Goal: Task Accomplishment & Management: Use online tool/utility

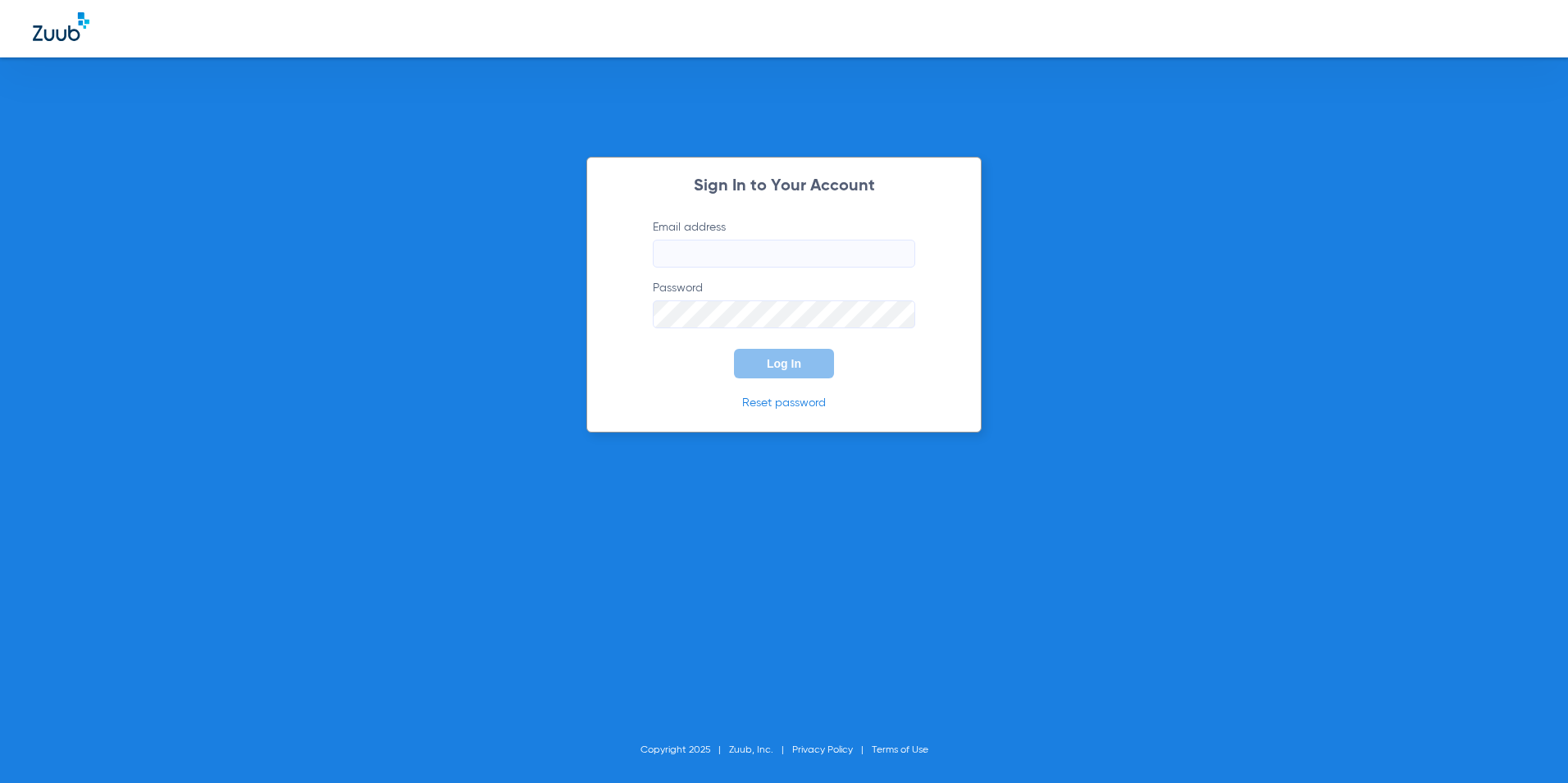
type input "[EMAIL_ADDRESS][DOMAIN_NAME]"
click at [787, 353] on button "Log In" at bounding box center [784, 364] width 100 height 30
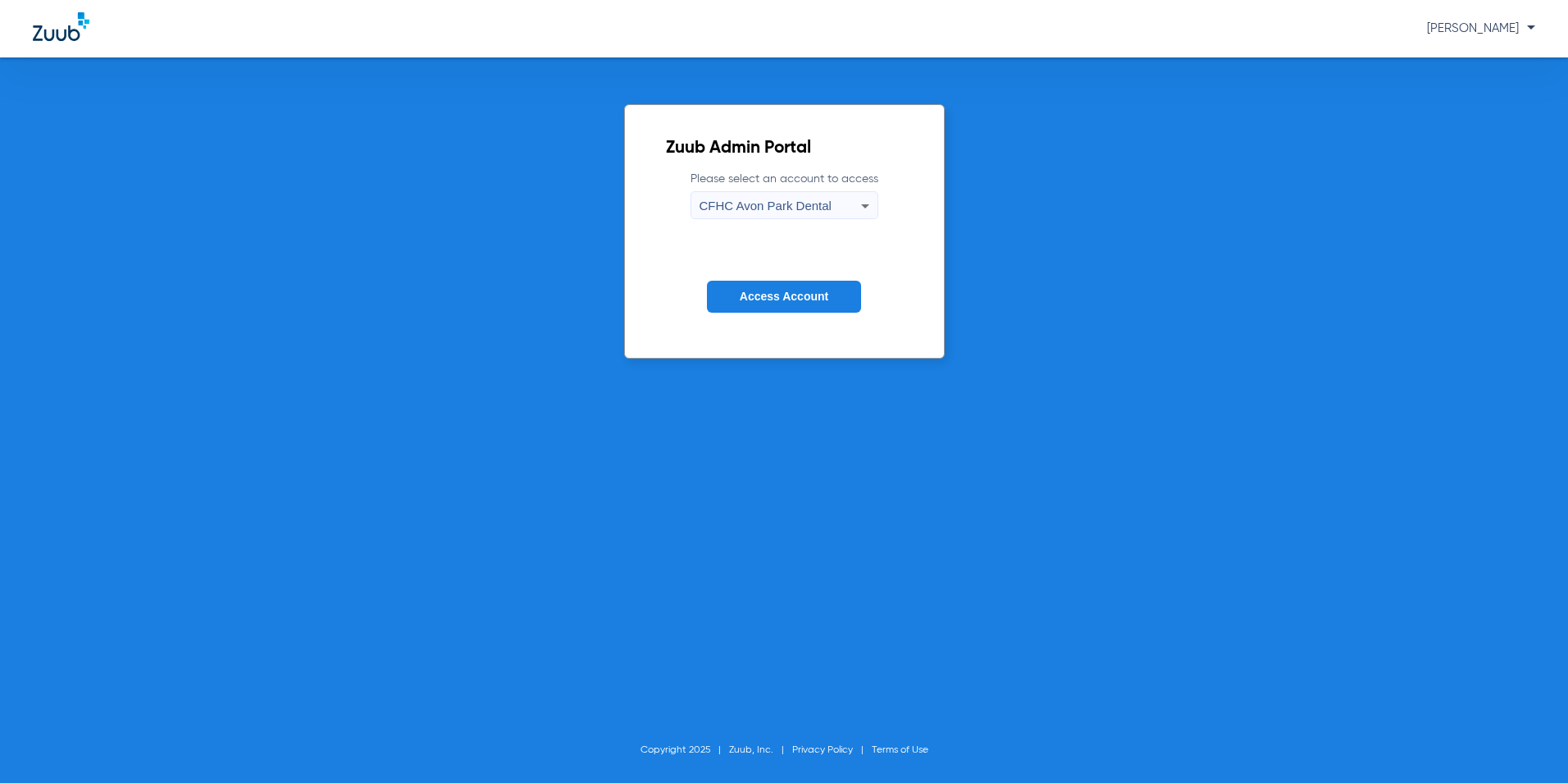
click at [812, 203] on span "CFHC Avon Park Dental" at bounding box center [765, 206] width 132 height 14
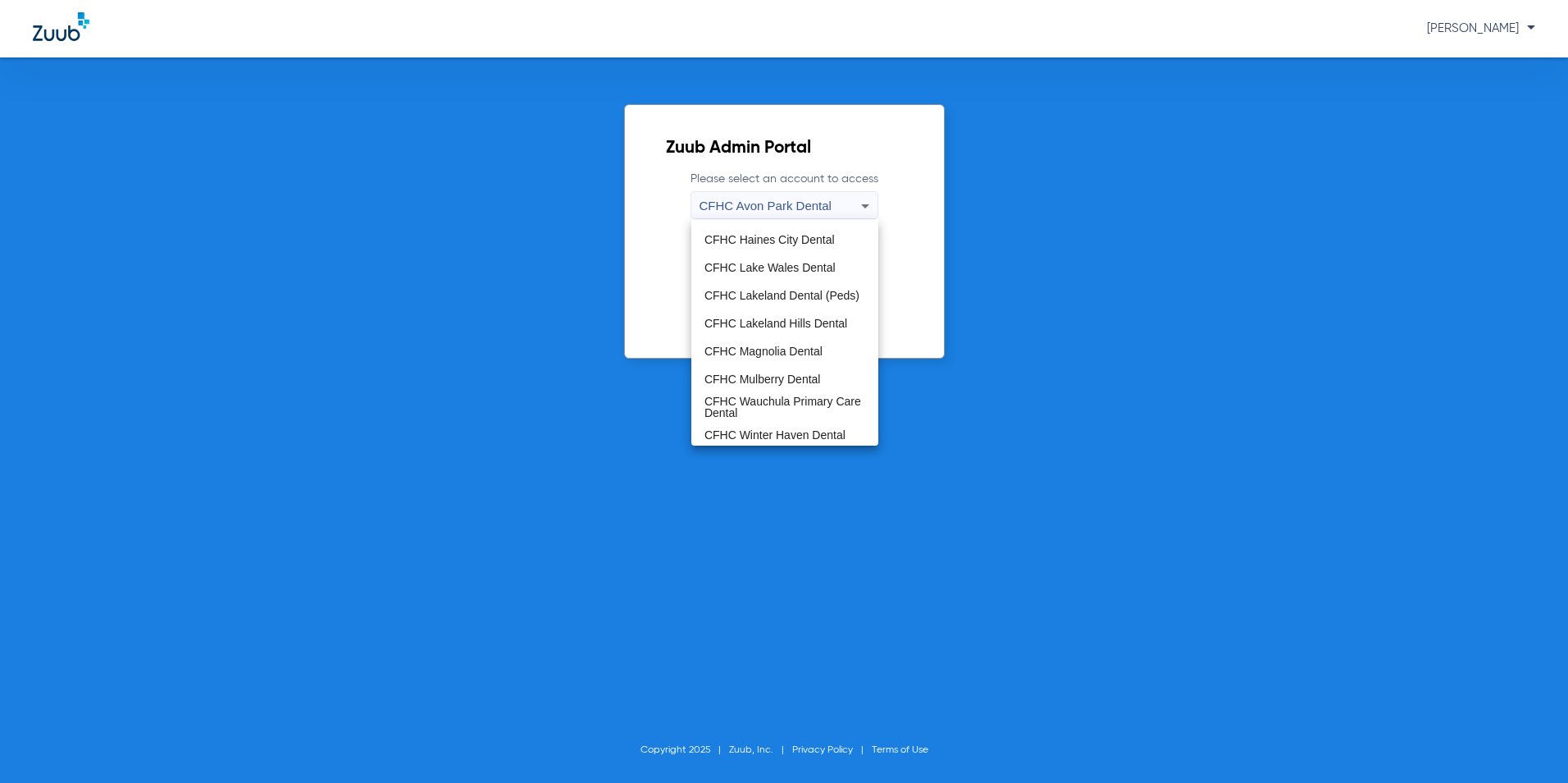
scroll to position [109, 0]
click at [757, 349] on span "CFHC Magnolia Dental" at bounding box center [763, 347] width 118 height 11
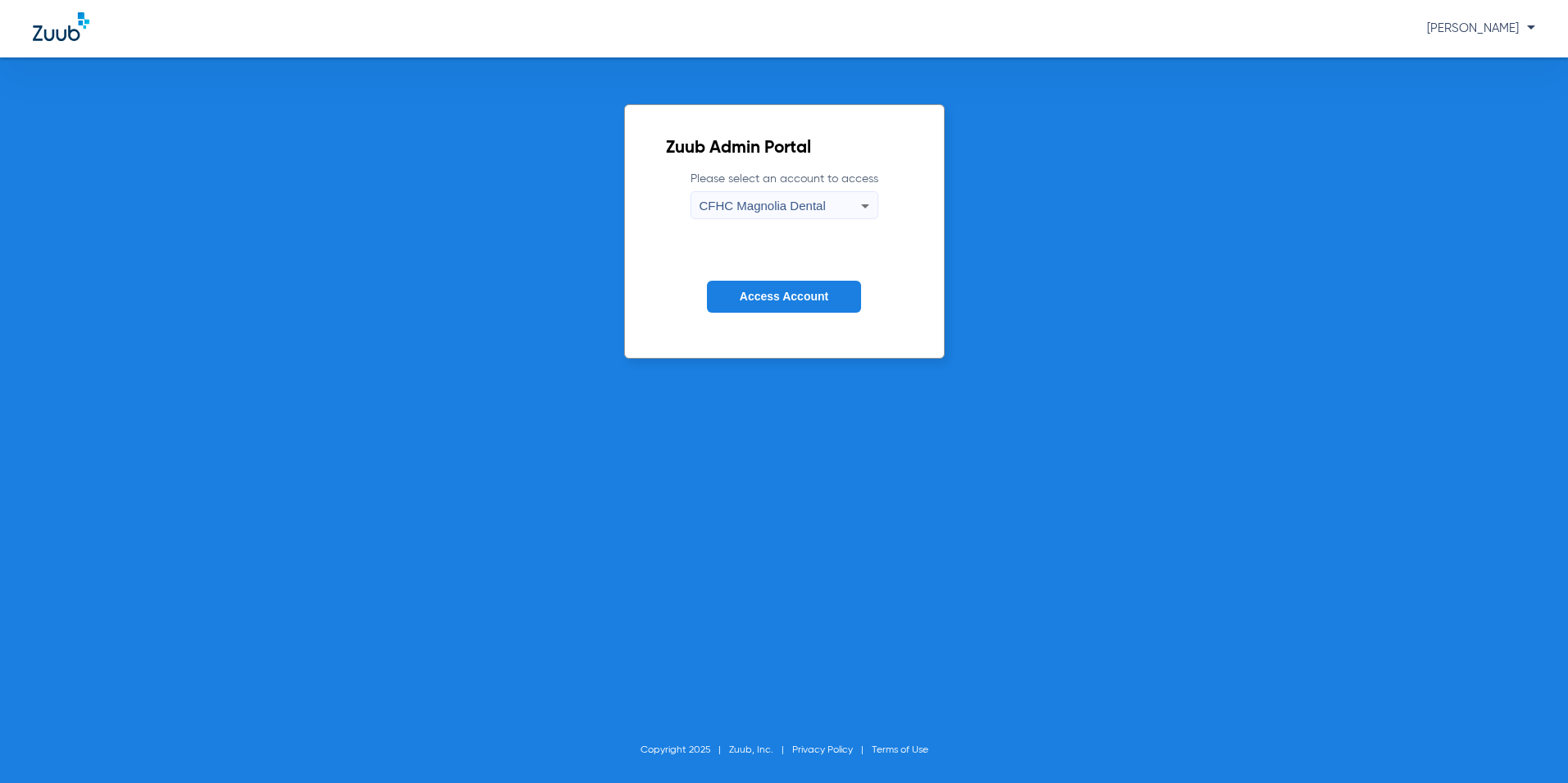
click at [835, 210] on div "CFHC Magnolia Dental" at bounding box center [780, 206] width 162 height 28
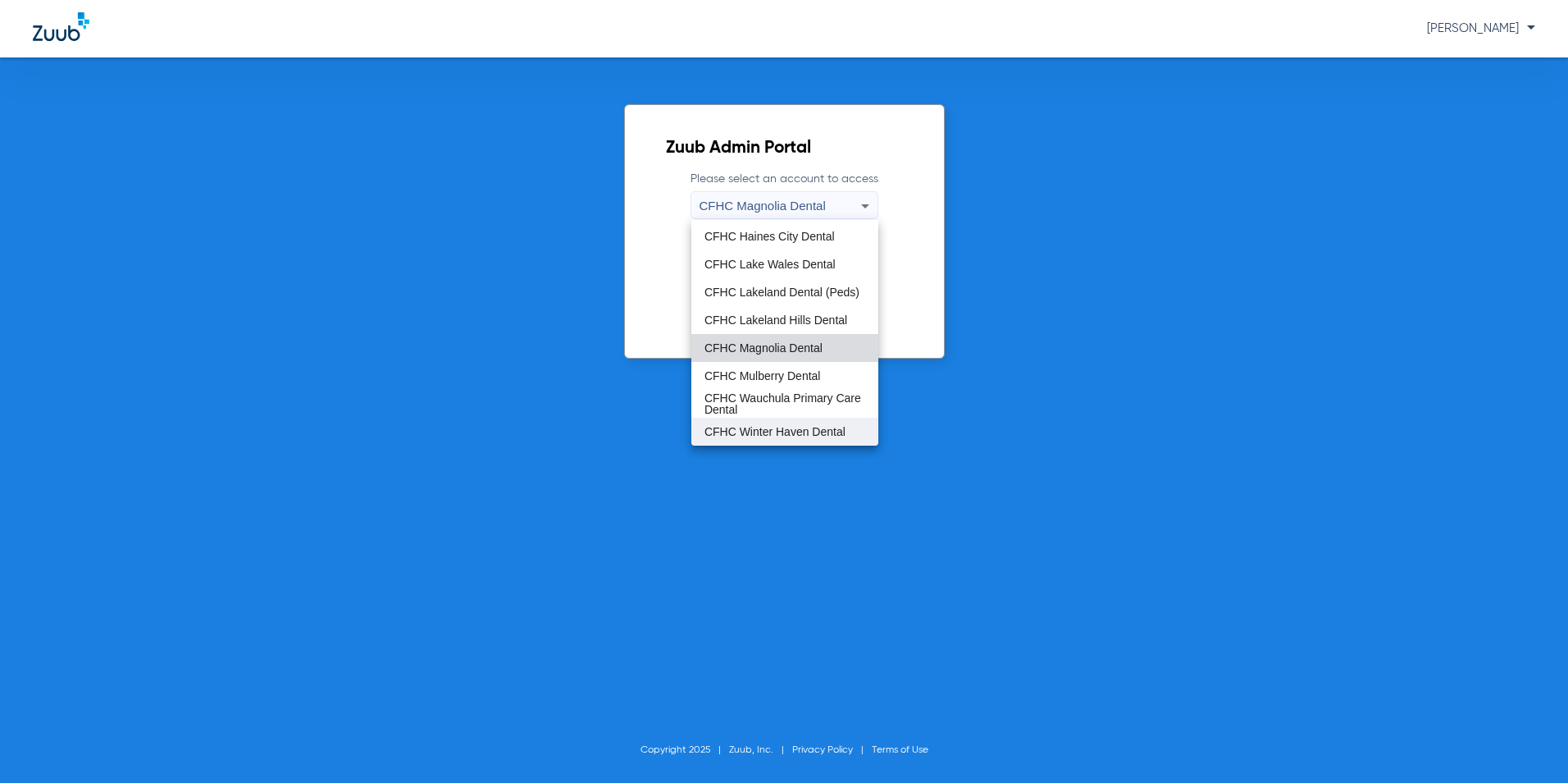
click at [773, 421] on mat-option "CFHC Winter Haven Dental" at bounding box center [785, 431] width 187 height 28
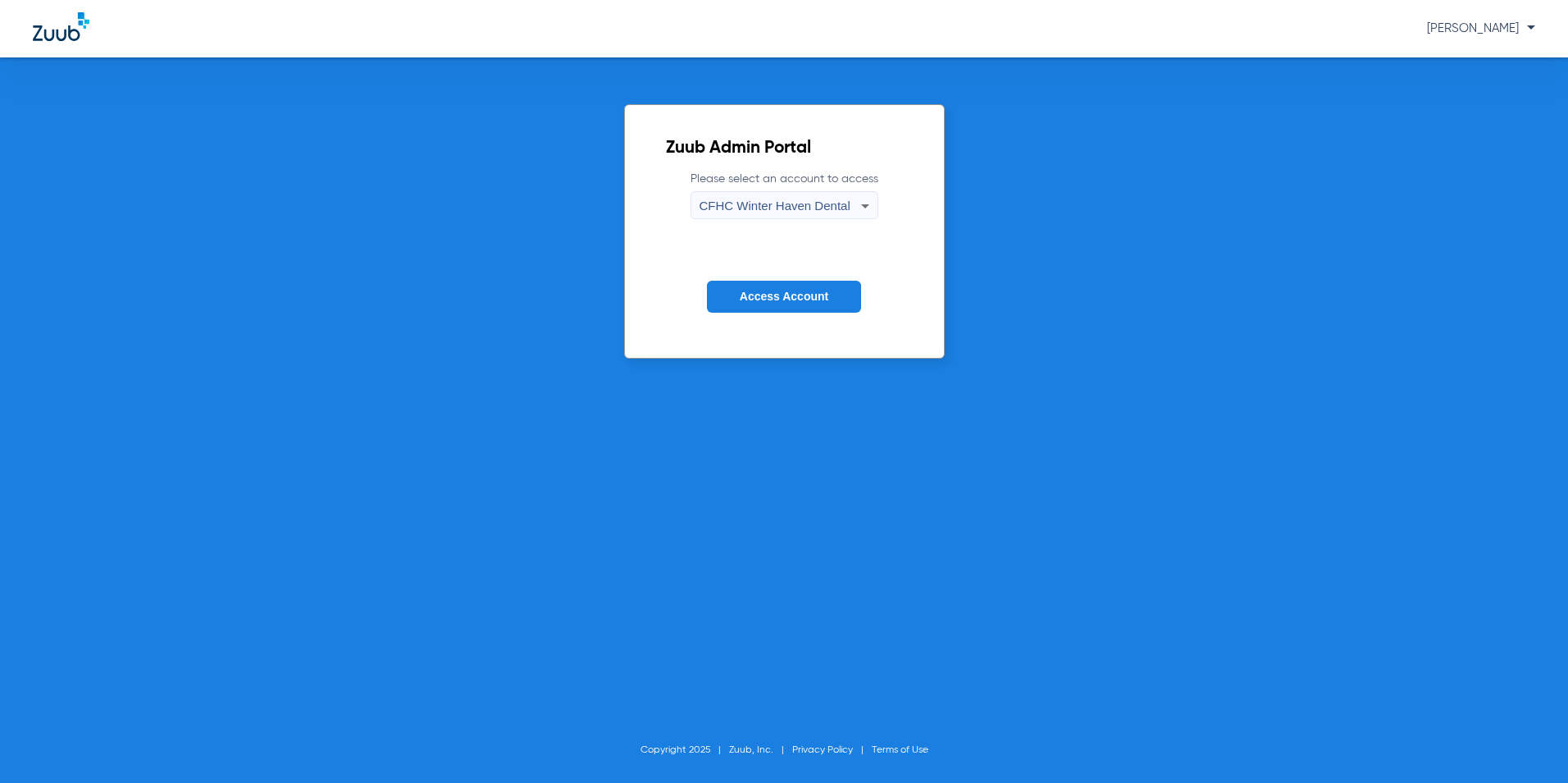
click at [818, 291] on span "Access Account" at bounding box center [784, 296] width 88 height 13
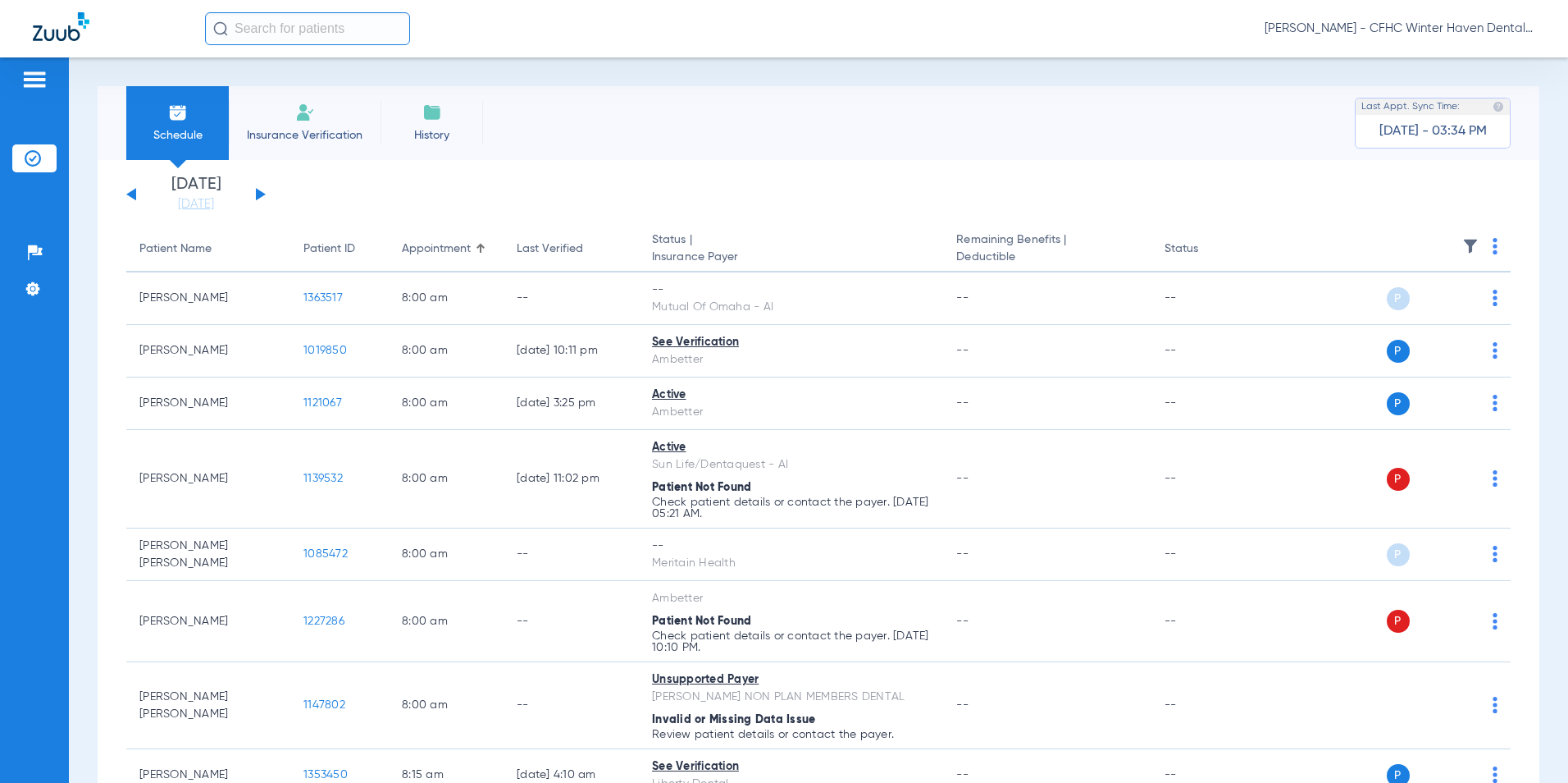
click at [327, 119] on li "Insurance Verification" at bounding box center [305, 122] width 152 height 73
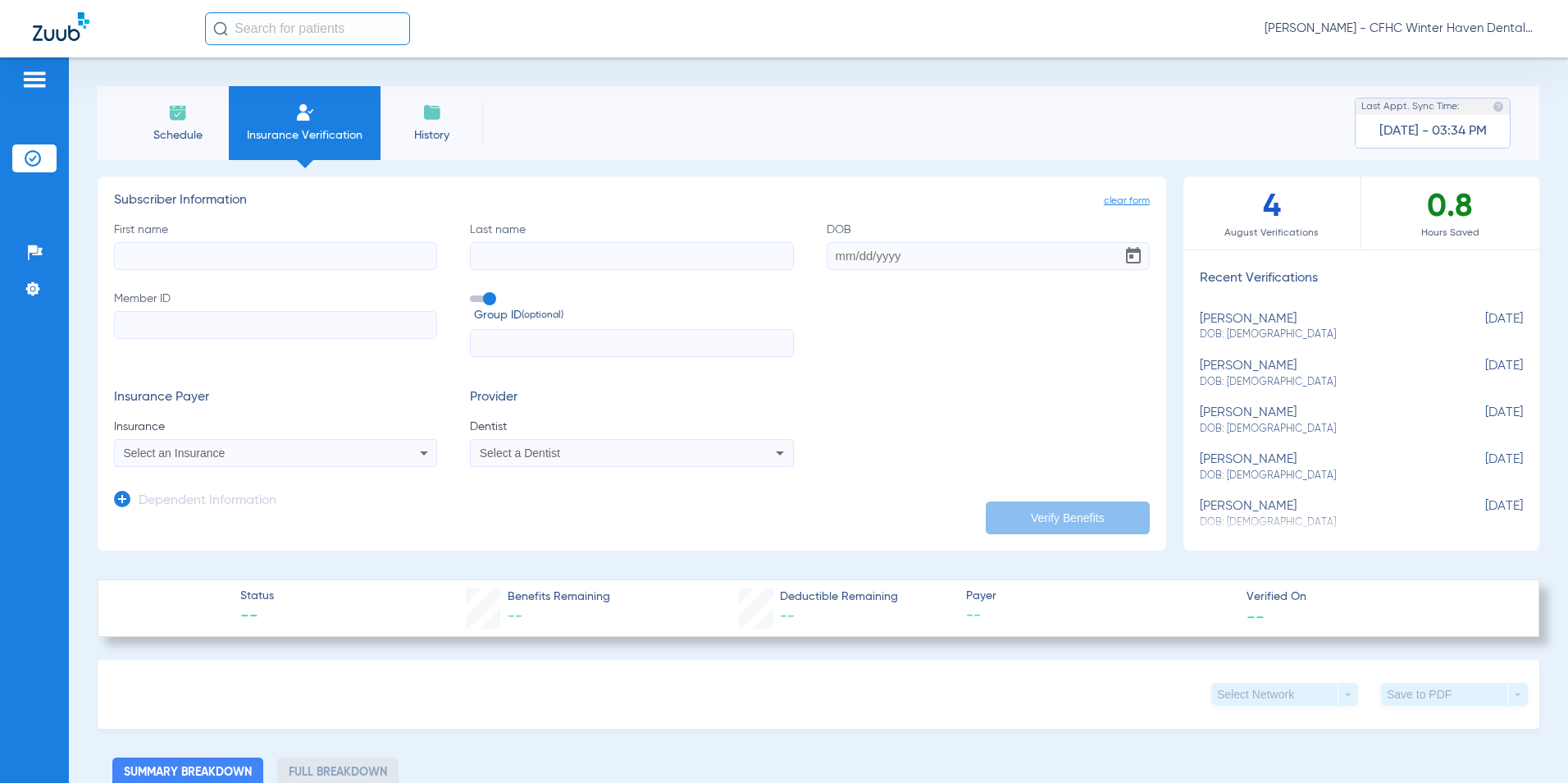
click at [301, 252] on input "First name" at bounding box center [275, 256] width 324 height 28
type input "[PERSON_NAME]"
click at [839, 262] on input "DOB" at bounding box center [988, 256] width 324 height 28
type input "[DATE]"
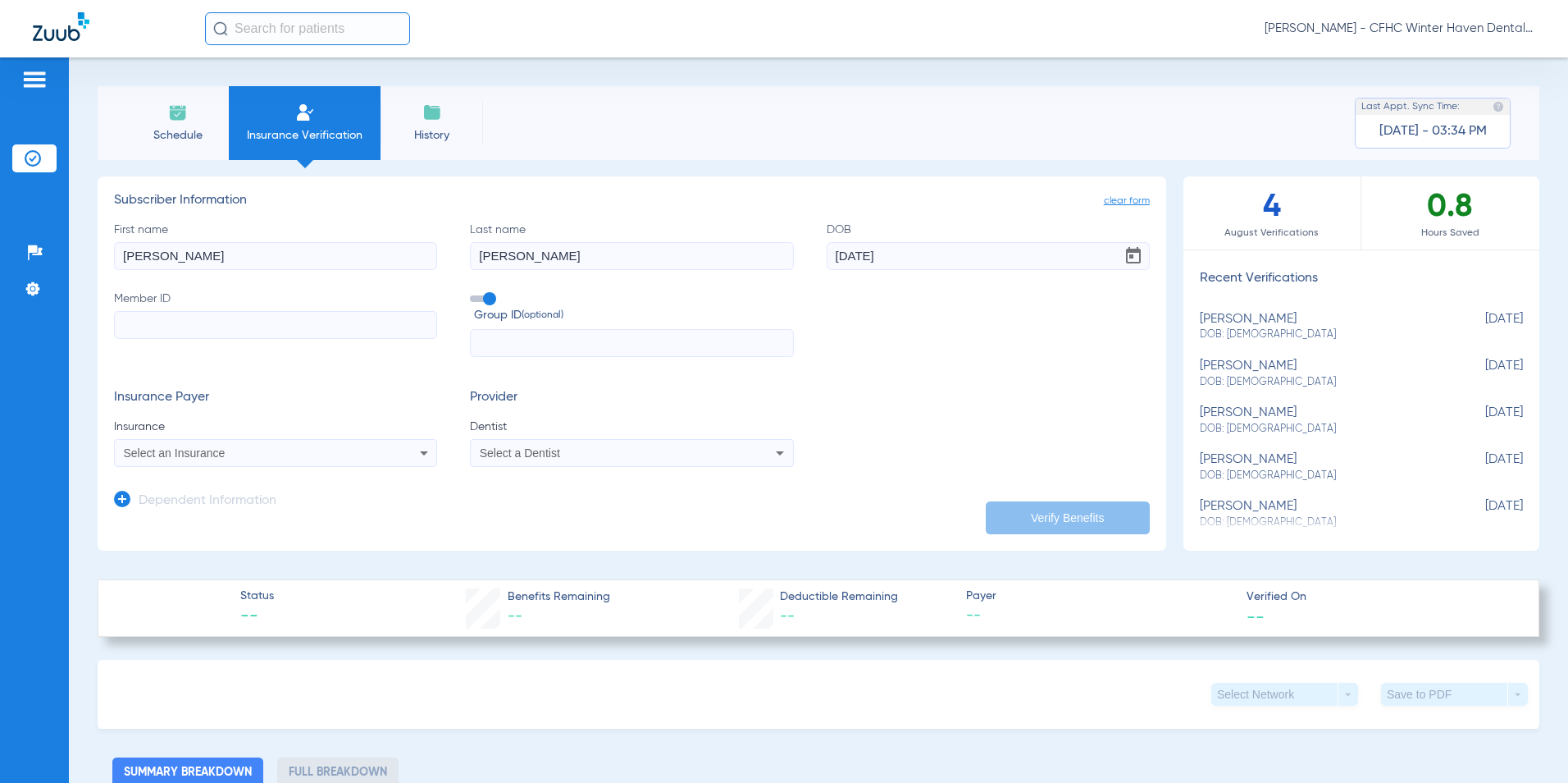
click at [176, 325] on input "Member ID" at bounding box center [275, 325] width 324 height 28
type input "H31085057"
click at [338, 445] on div "Select an Insurance" at bounding box center [275, 452] width 322 height 20
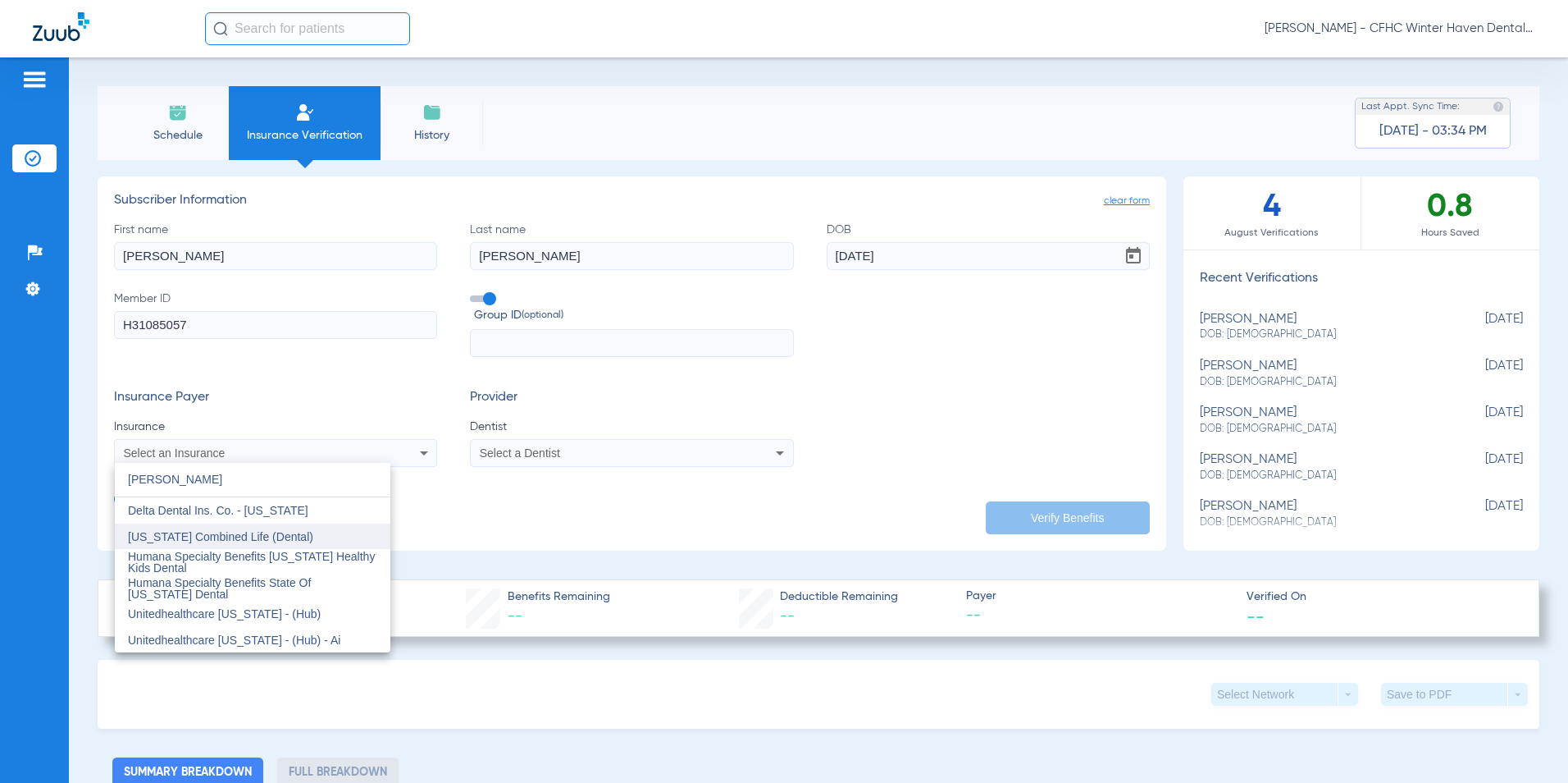
type input "[PERSON_NAME]"
click at [247, 536] on span "[US_STATE] Combined Life (Dental)" at bounding box center [220, 536] width 185 height 13
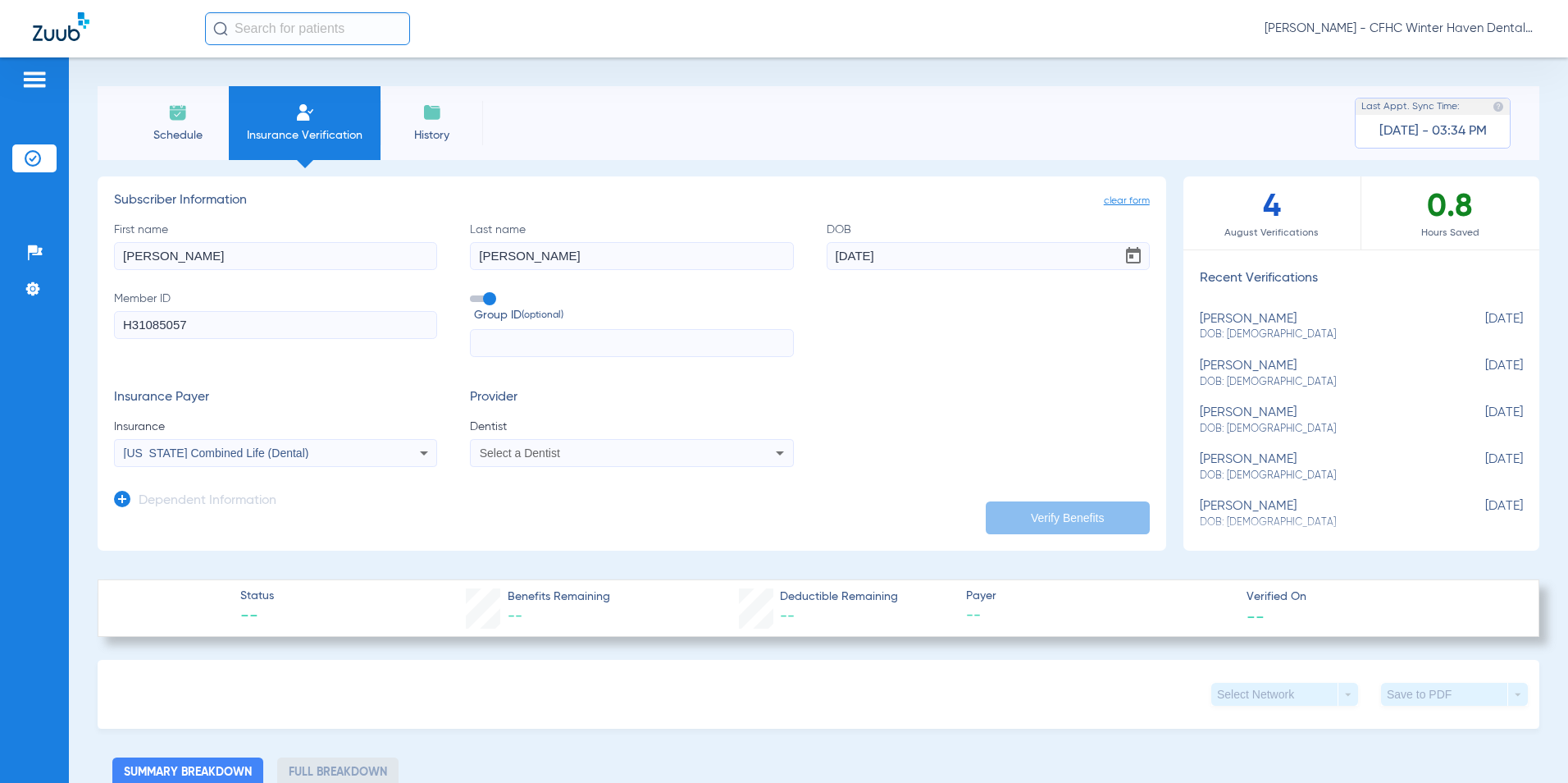
click at [524, 452] on span "Select a Dentist" at bounding box center [520, 452] width 80 height 13
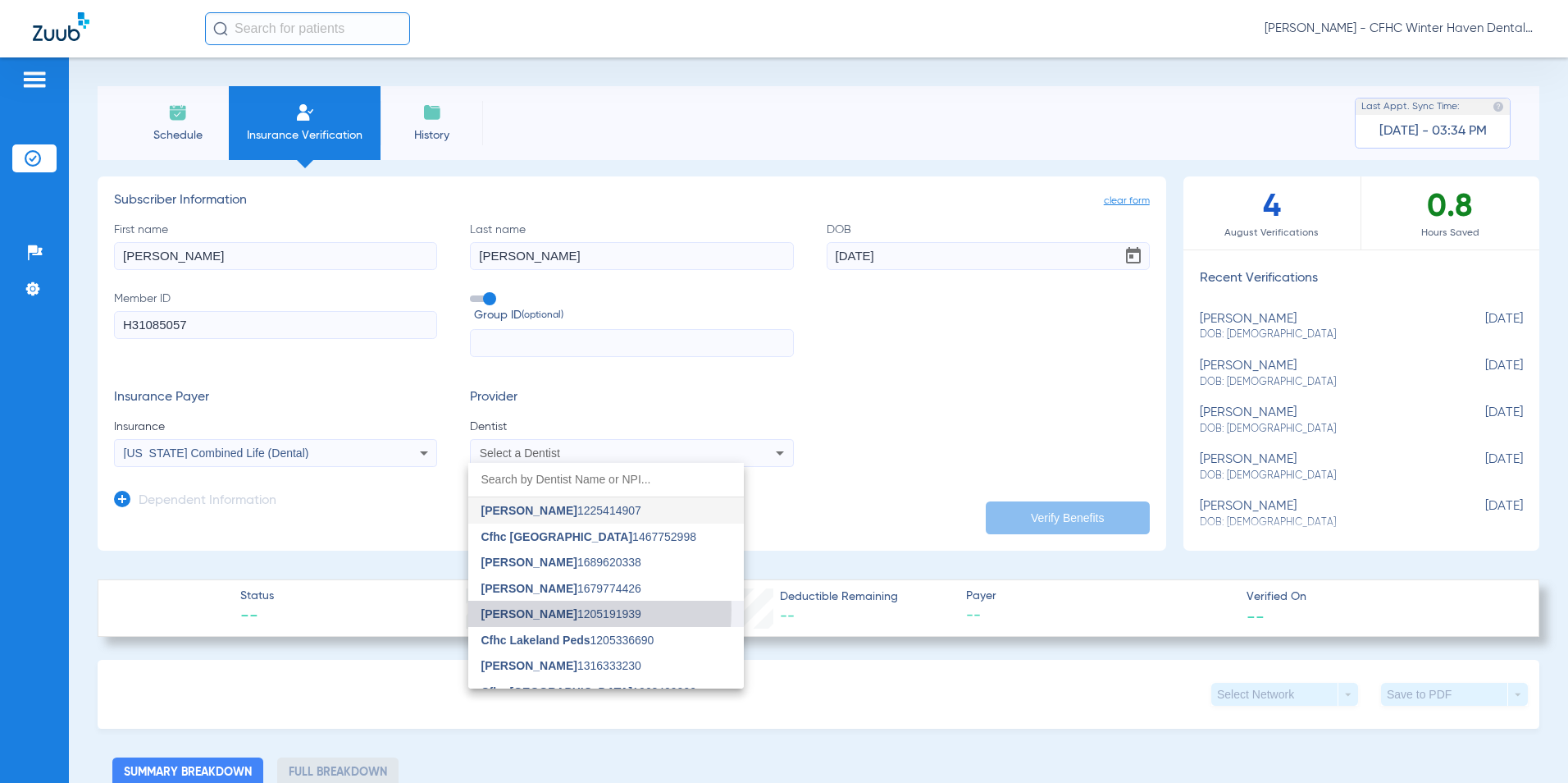
click at [535, 610] on span "[PERSON_NAME]" at bounding box center [530, 613] width 96 height 13
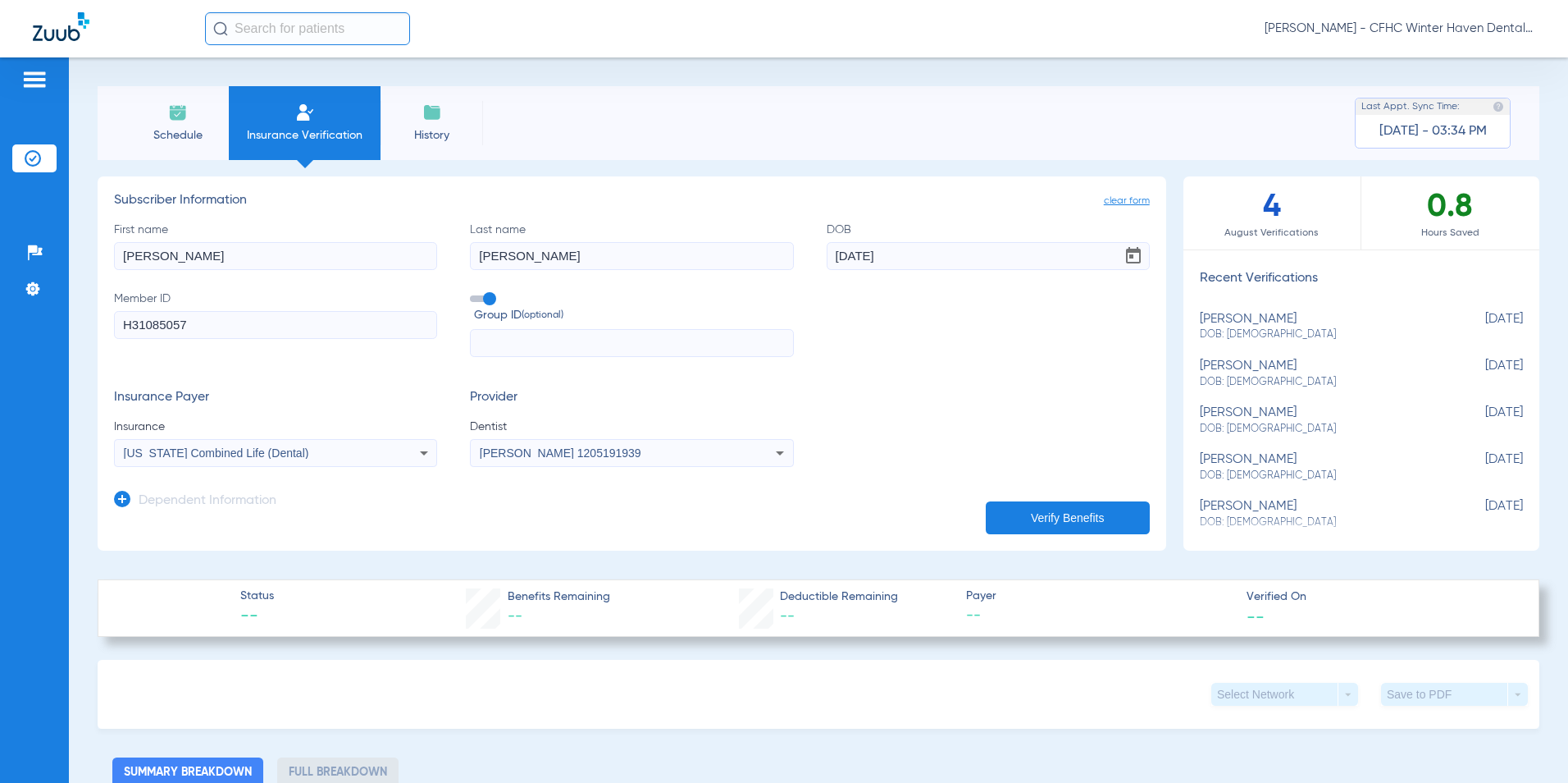
click at [1044, 519] on button "Verify Benefits" at bounding box center [1068, 518] width 164 height 33
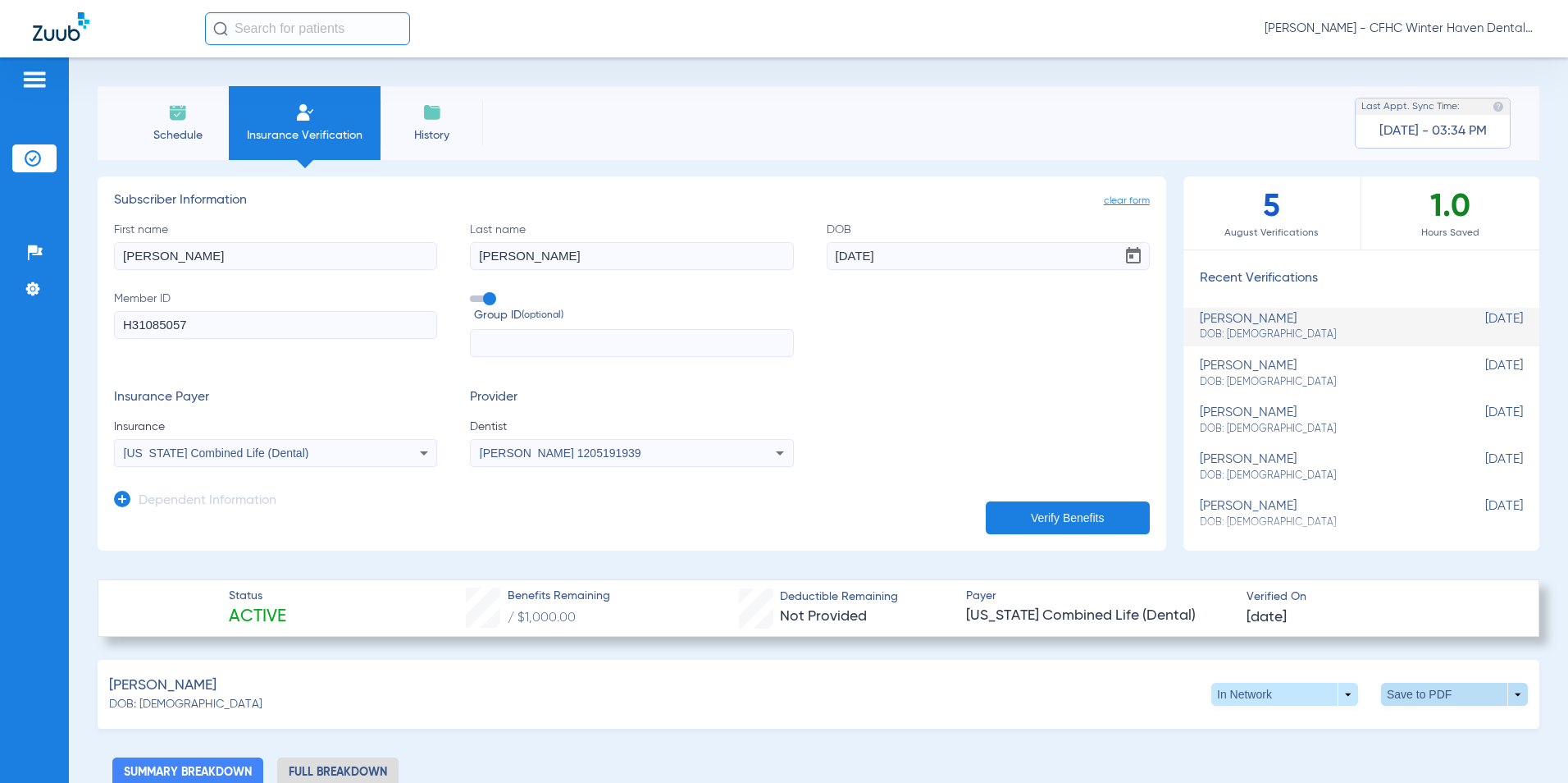
click at [1418, 687] on span at bounding box center [1454, 694] width 147 height 23
click at [360, 769] on div at bounding box center [784, 391] width 1568 height 783
click at [370, 766] on li "Full Breakdown" at bounding box center [338, 772] width 122 height 29
click at [1435, 693] on span at bounding box center [1454, 694] width 39 height 39
click at [1311, 733] on button "insert_drive_file Save to PDF" at bounding box center [1303, 725] width 124 height 33
